Goal: Check status: Check status

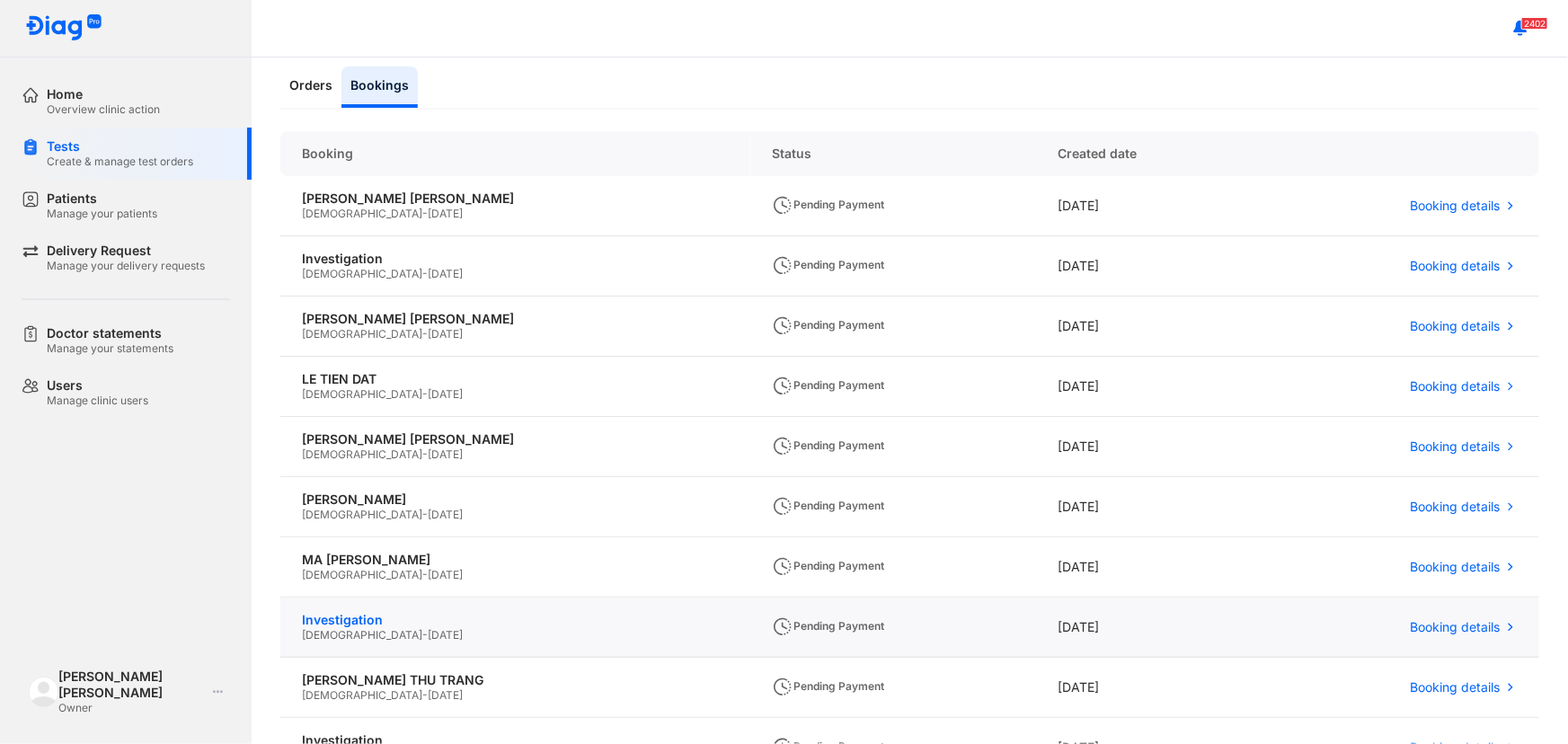
scroll to position [163, 0]
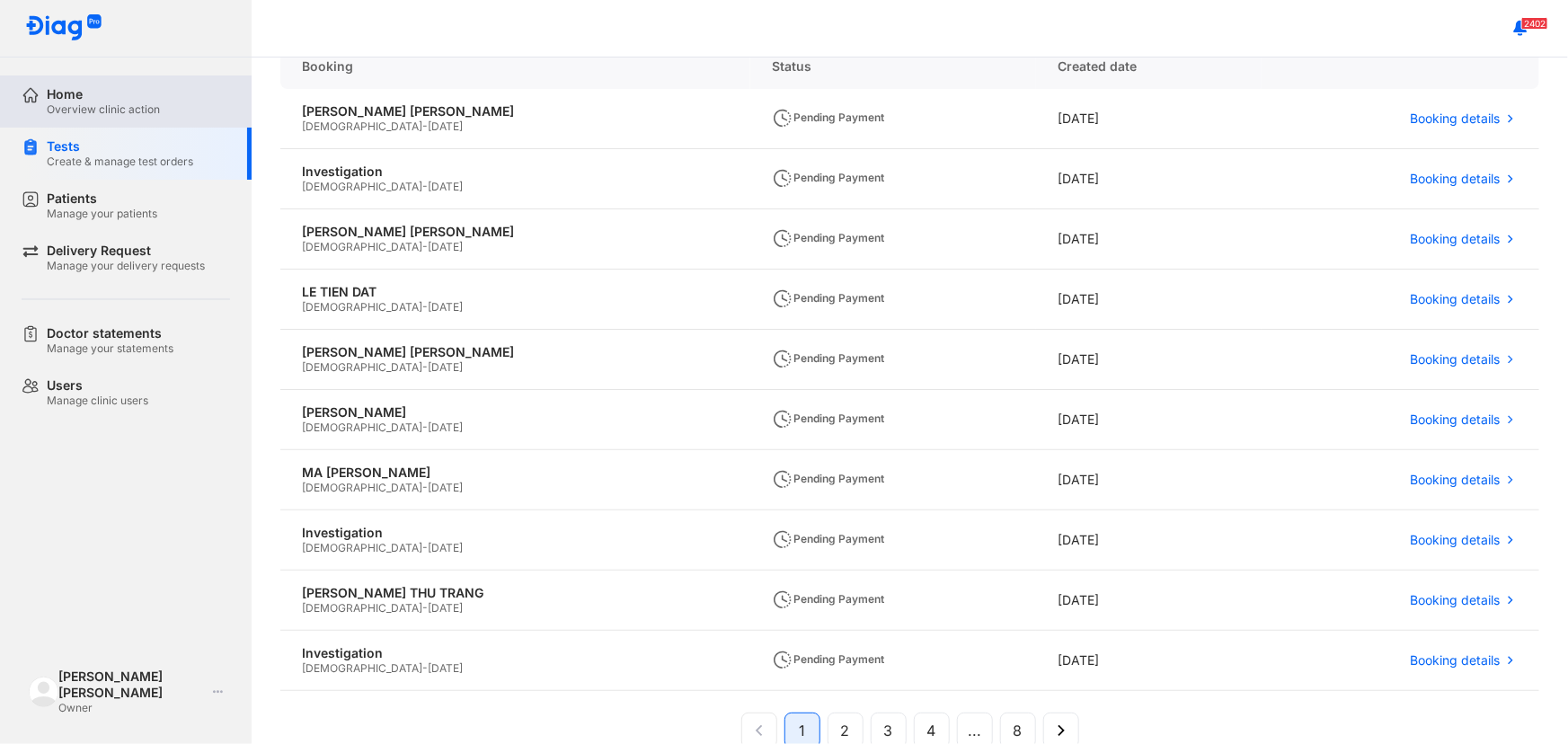
click at [41, 88] on div "Home Overview clinic action" at bounding box center [136, 102] width 230 height 53
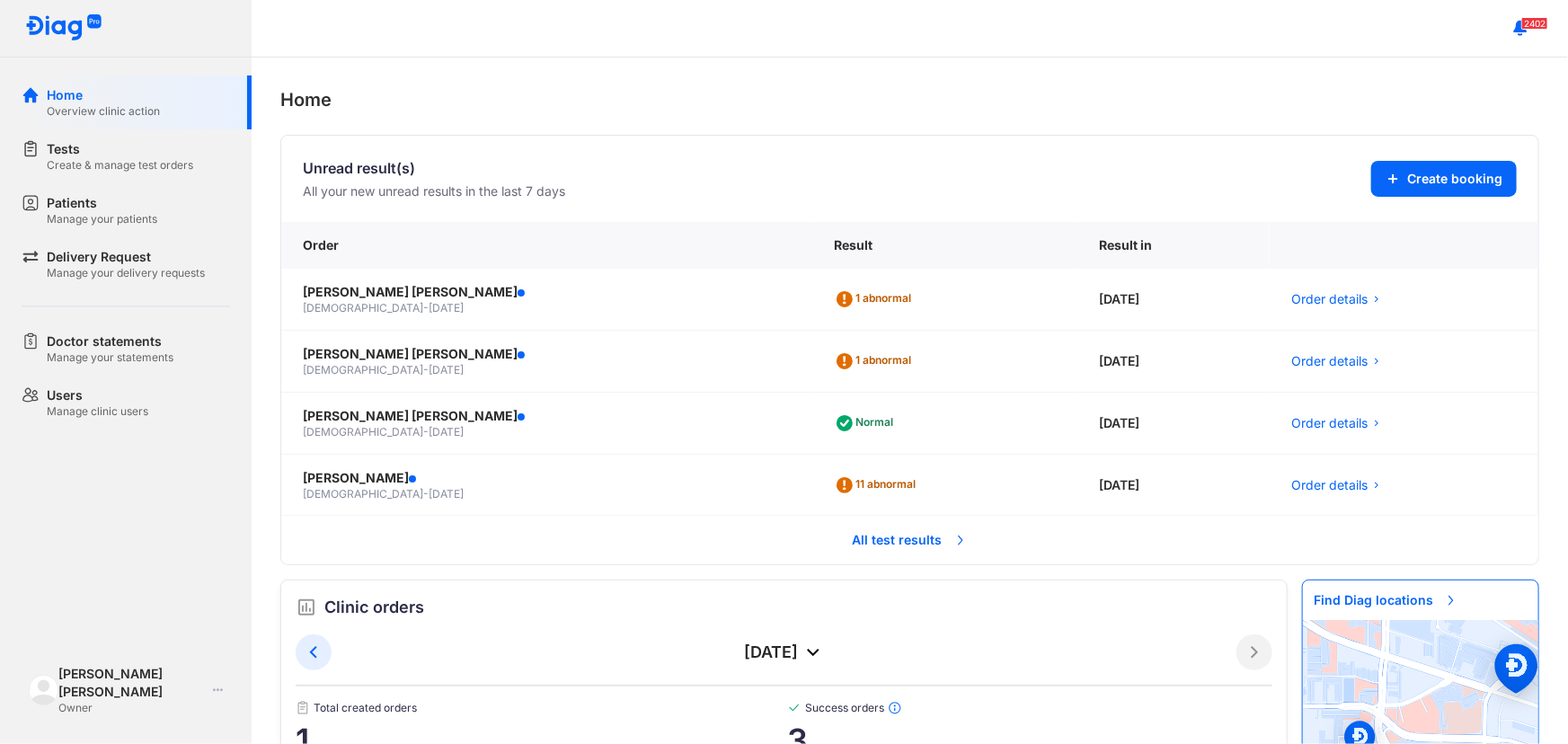
click at [857, 528] on span "All test results" at bounding box center [910, 539] width 136 height 40
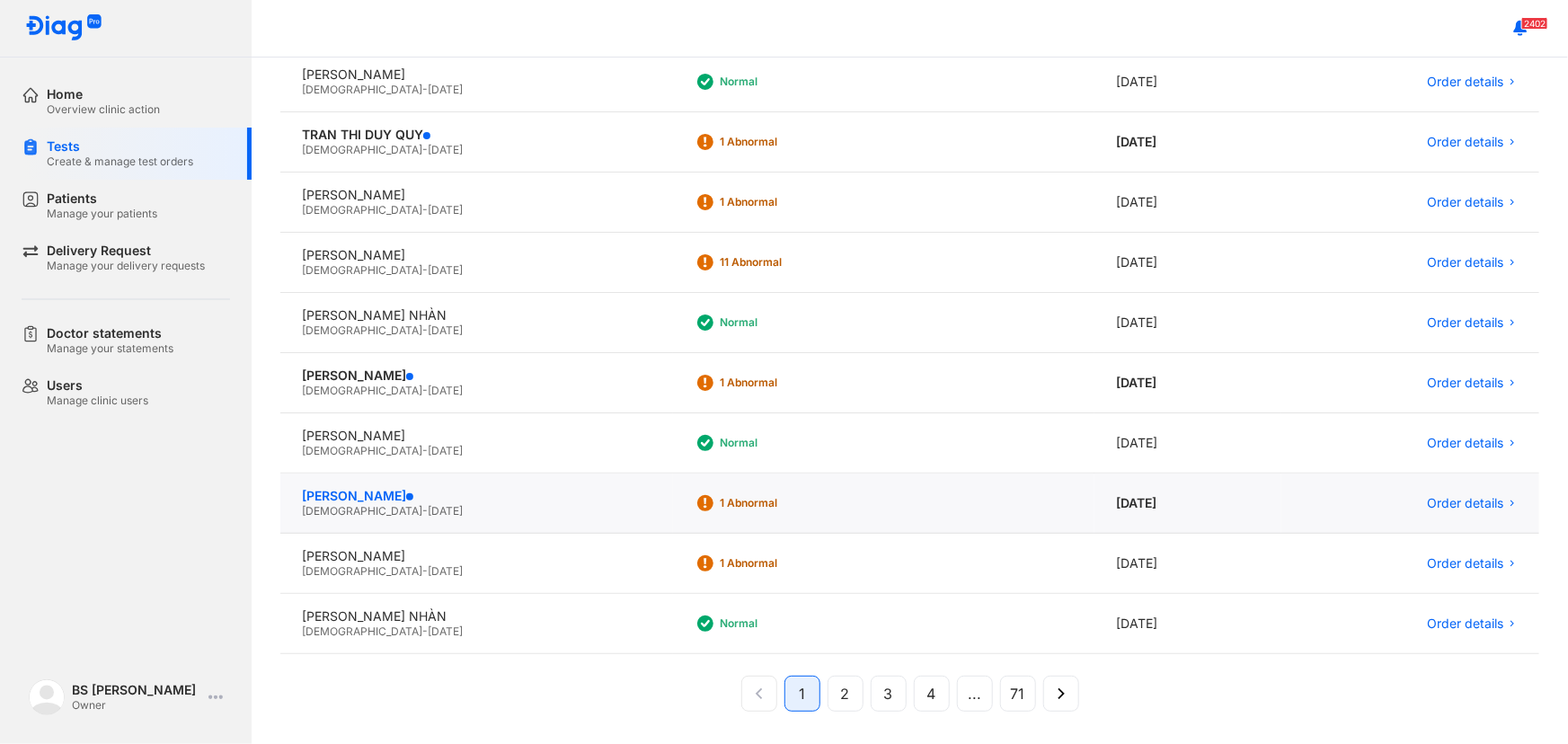
scroll to position [251, 0]
click at [390, 427] on div "[PERSON_NAME]" at bounding box center [476, 434] width 349 height 17
